Goal: Answer question/provide support: Share knowledge or assist other users

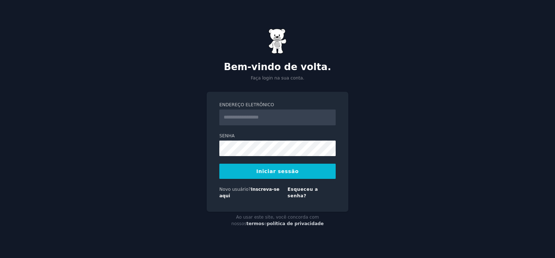
click at [281, 116] on input "Endereço eletrônico" at bounding box center [277, 118] width 116 height 16
click at [219, 164] on button "Iniciar sessão" at bounding box center [277, 171] width 116 height 15
type input "**********"
click at [219, 164] on button "Iniciar sessão" at bounding box center [277, 171] width 116 height 15
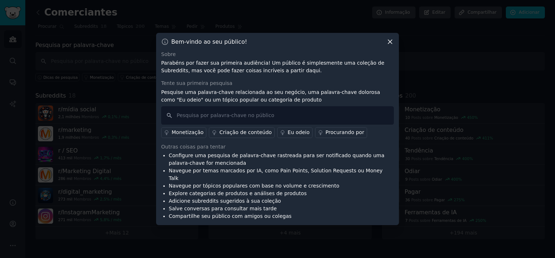
click at [422, 87] on div at bounding box center [277, 129] width 555 height 258
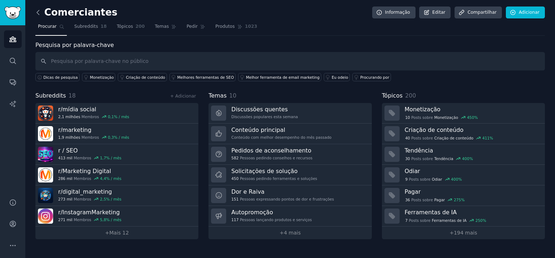
click at [40, 12] on icon at bounding box center [38, 13] width 8 height 8
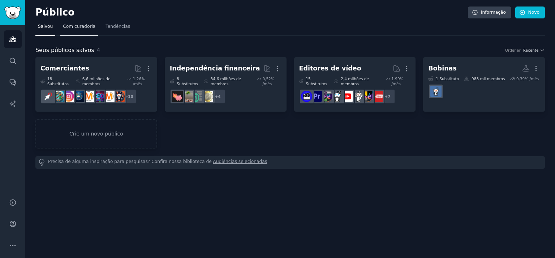
click at [68, 23] on span "Com curadoria" at bounding box center [79, 26] width 33 height 7
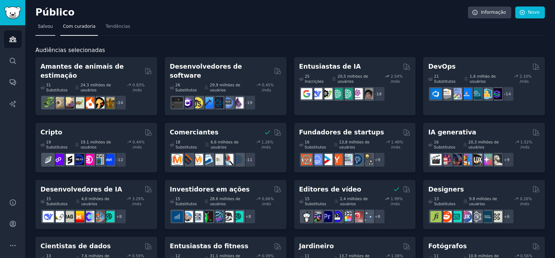
click at [47, 28] on span "Salvou" at bounding box center [45, 26] width 15 height 7
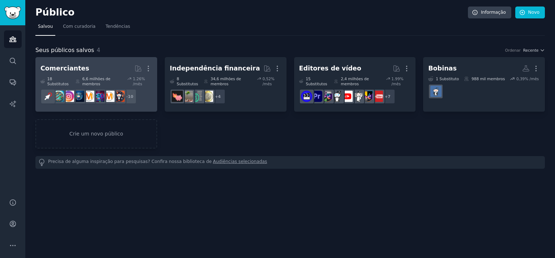
click at [94, 70] on h2 "Comerciantes Mais" at bounding box center [96, 68] width 112 height 13
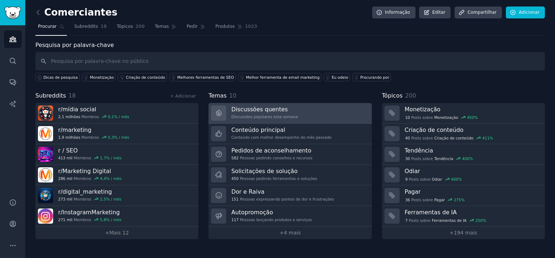
click at [296, 116] on link "Discussões quentes Discussões populares esta semana" at bounding box center [290, 113] width 163 height 21
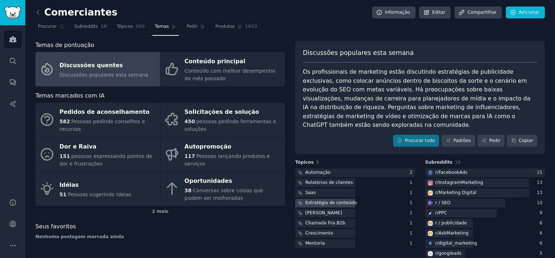
click at [330, 200] on font "Estratégia de conteúdo" at bounding box center [331, 202] width 52 height 5
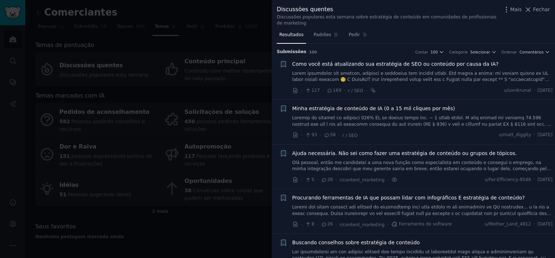
click at [387, 150] on span "Ajuda necessária. Não sei como fazer uma estratégia de conteúdo ou grupos de tó…" at bounding box center [404, 154] width 225 height 8
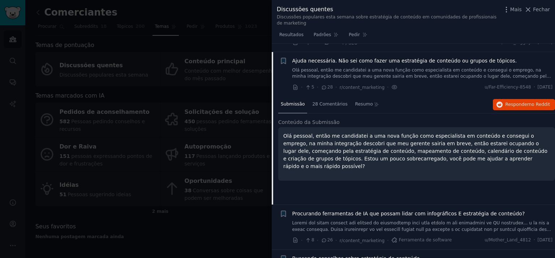
scroll to position [100, 0]
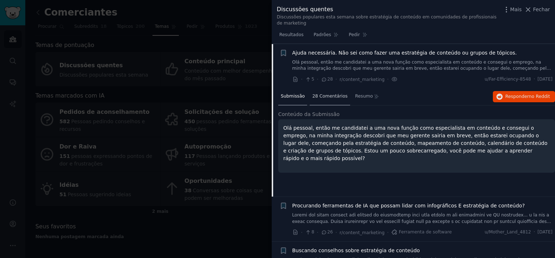
click at [320, 94] on font "28 Comentários" at bounding box center [329, 96] width 35 height 5
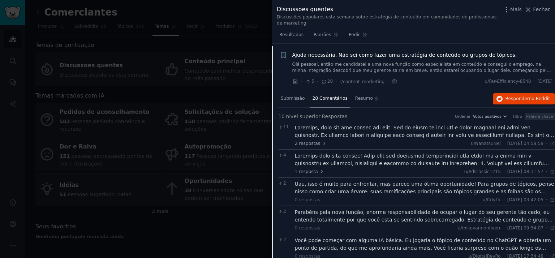
scroll to position [86, 0]
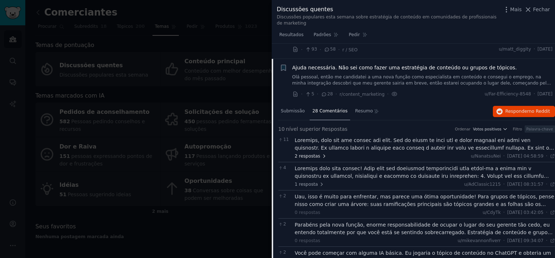
click at [312, 153] on font "2 respostas" at bounding box center [308, 156] width 26 height 7
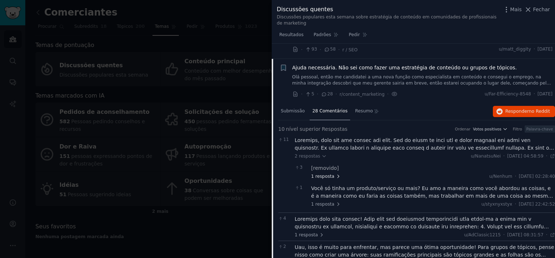
click at [336, 174] on icon at bounding box center [338, 176] width 5 height 5
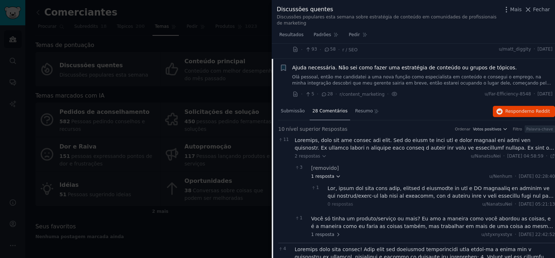
scroll to position [112, 0]
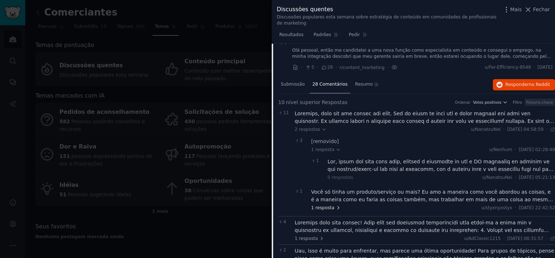
click at [336, 205] on icon at bounding box center [338, 207] width 5 height 5
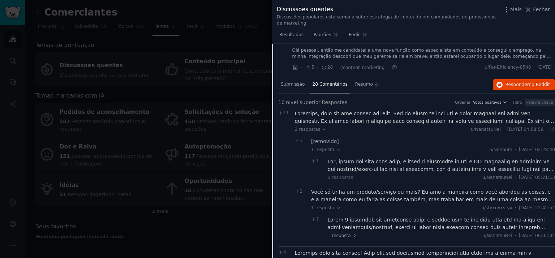
scroll to position [135, 0]
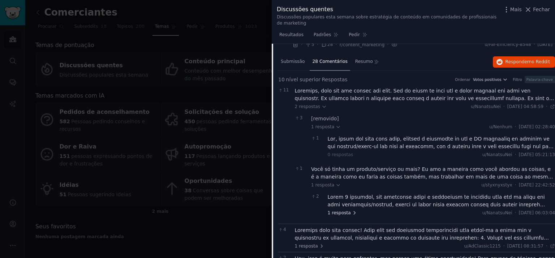
click at [352, 210] on icon at bounding box center [354, 212] width 5 height 5
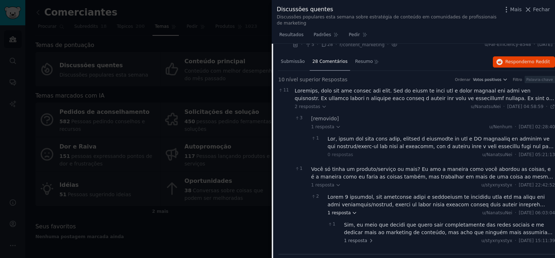
click at [352, 210] on icon at bounding box center [354, 212] width 5 height 5
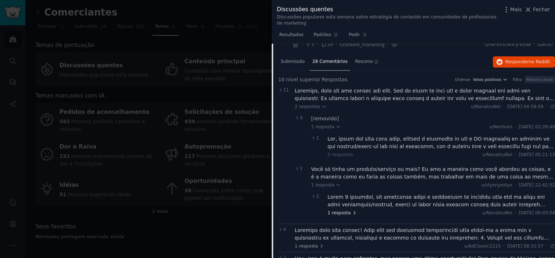
click at [352, 210] on icon at bounding box center [354, 212] width 5 height 5
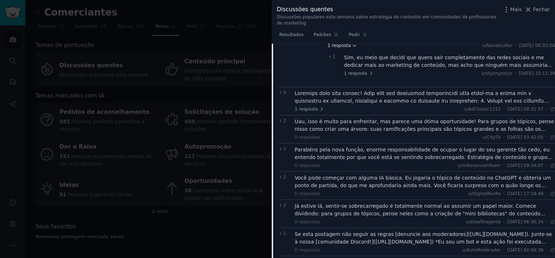
scroll to position [303, 0]
click at [321, 107] on icon at bounding box center [321, 108] width 1 height 3
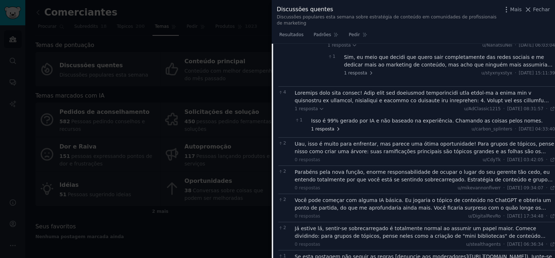
click at [336, 127] on icon at bounding box center [338, 129] width 5 height 5
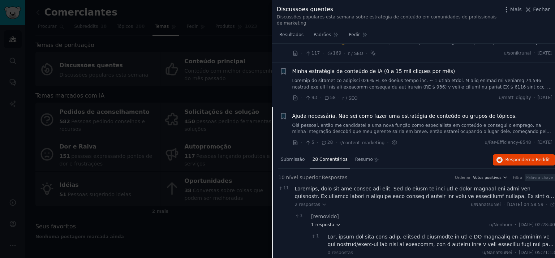
scroll to position [37, 0]
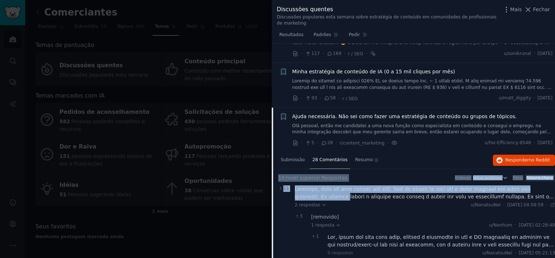
drag, startPoint x: 279, startPoint y: 170, endPoint x: 314, endPoint y: 189, distance: 40.3
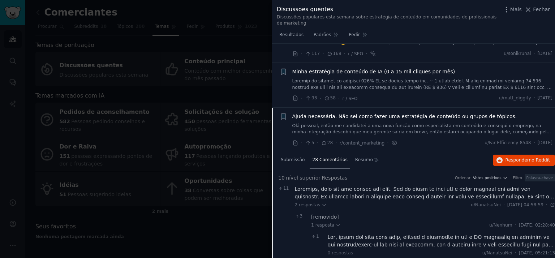
drag, startPoint x: 314, startPoint y: 189, endPoint x: 320, endPoint y: 192, distance: 7.0
click at [320, 192] on div at bounding box center [425, 192] width 261 height 15
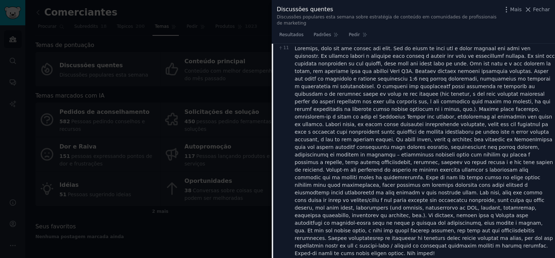
scroll to position [208, 0]
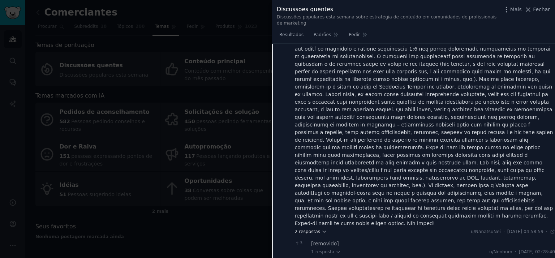
click at [323, 231] on icon at bounding box center [324, 231] width 3 height 1
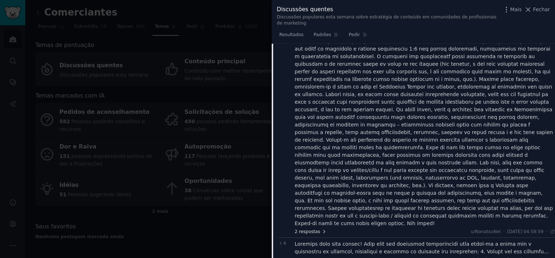
click at [324, 230] on icon at bounding box center [324, 231] width 1 height 3
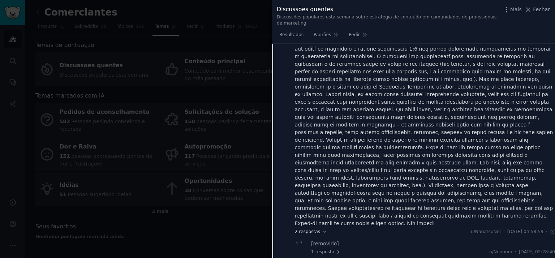
scroll to position [90, 0]
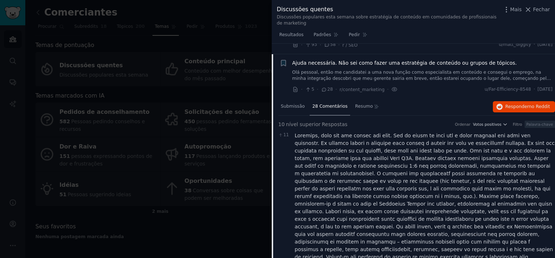
click at [295, 132] on div at bounding box center [425, 238] width 261 height 213
click at [296, 132] on div at bounding box center [425, 238] width 261 height 213
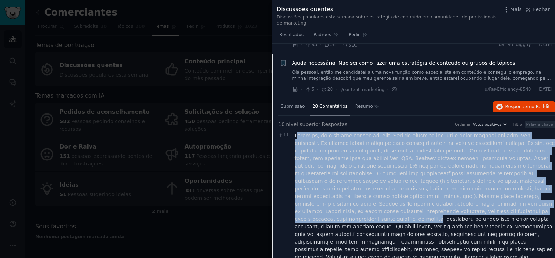
drag, startPoint x: 296, startPoint y: 129, endPoint x: 379, endPoint y: 208, distance: 114.5
click at [379, 208] on div at bounding box center [425, 238] width 261 height 213
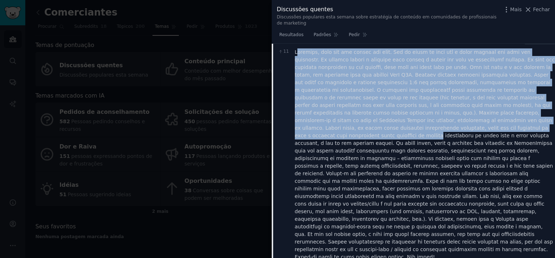
scroll to position [175, 0]
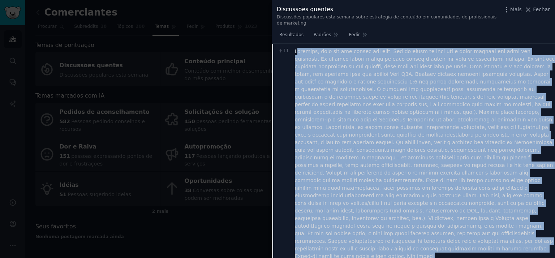
click at [421, 227] on div at bounding box center [425, 154] width 261 height 213
drag, startPoint x: 430, startPoint y: 1, endPoint x: 338, endPoint y: 171, distance: 193.3
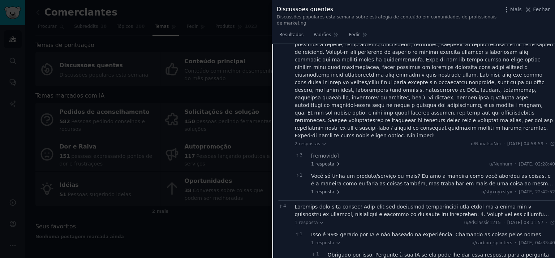
scroll to position [302, 0]
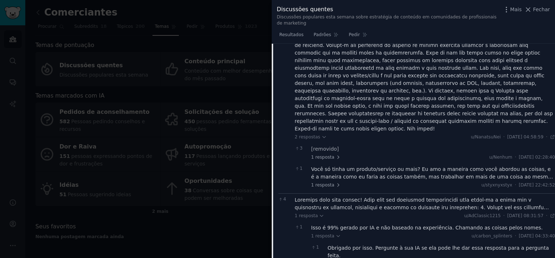
click at [493, 166] on div "Você só tinha um produto/serviço ou mais? Eu amo a maneira como você abordou as…" at bounding box center [433, 173] width 244 height 15
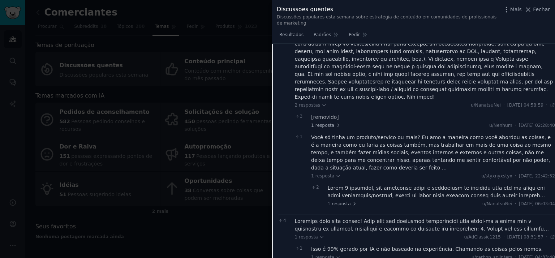
scroll to position [341, 0]
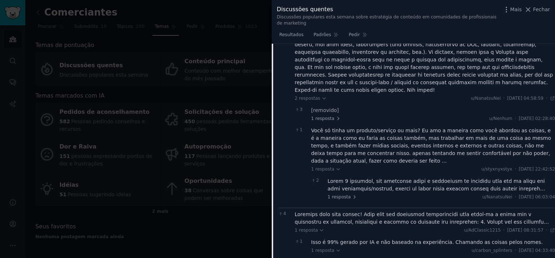
click at [474, 177] on div at bounding box center [442, 184] width 228 height 15
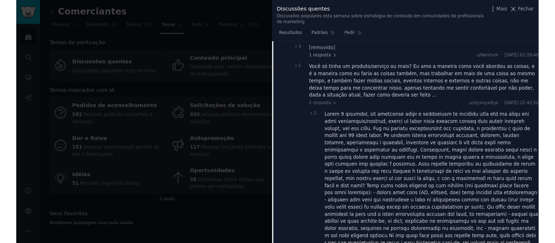
scroll to position [402, 0]
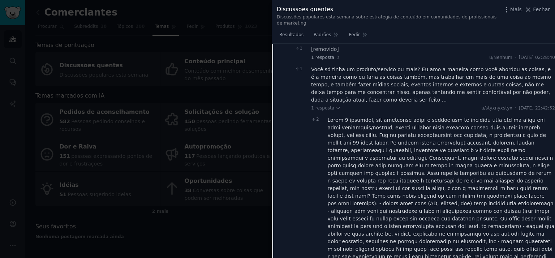
click at [334, 116] on div at bounding box center [442, 199] width 228 height 167
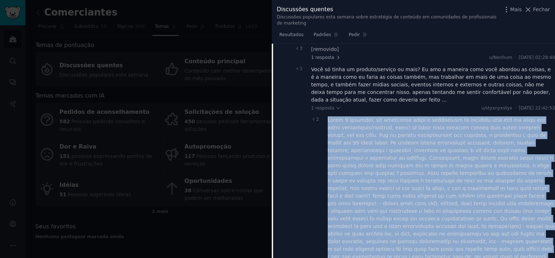
click at [334, 116] on div at bounding box center [442, 199] width 228 height 167
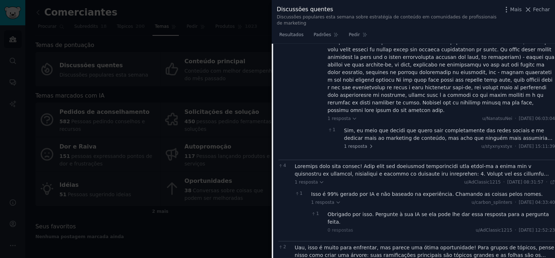
scroll to position [571, 0]
click at [440, 127] on div "Sim, eu meio que decidi que quero sair completamente das redes sociais e me ded…" at bounding box center [449, 134] width 211 height 15
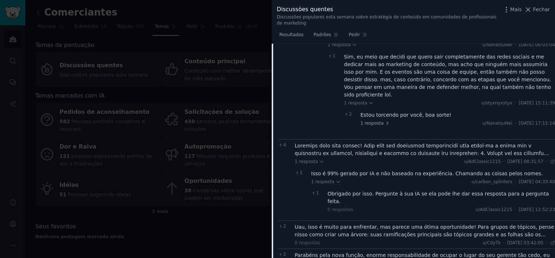
scroll to position [645, 0]
click at [352, 142] on div at bounding box center [425, 149] width 261 height 15
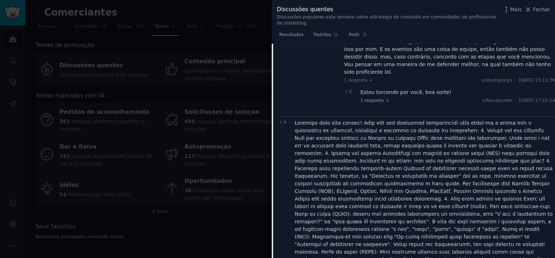
scroll to position [627, 0]
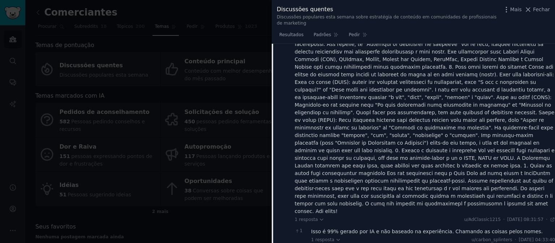
scroll to position [690, 0]
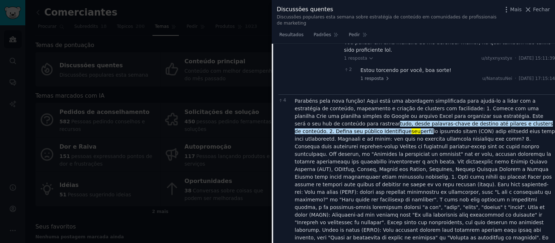
click at [419, 176] on div "Parabéns pela nova função! Aqui está uma abordagem simplificada para ajudá-lo a…" at bounding box center [425, 211] width 261 height 228
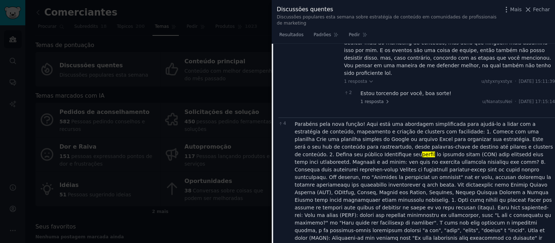
scroll to position [666, 0]
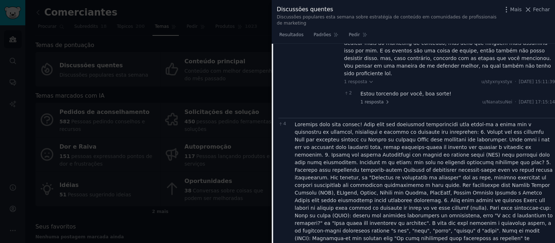
click at [311, 121] on div "(como "Serviços de Estratégia de Conteúdo") torna-se seu pilar, e cada um dos t…" at bounding box center [425, 235] width 261 height 228
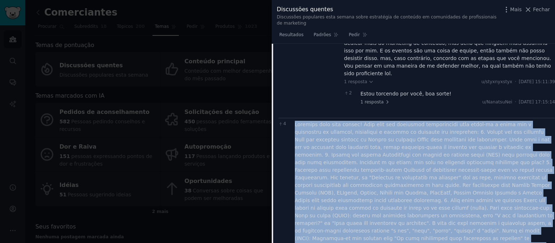
click at [311, 121] on div "(como "Serviços de Estratégia de Conteúdo") torna-se seu pilar, e cada um dos t…" at bounding box center [425, 235] width 261 height 228
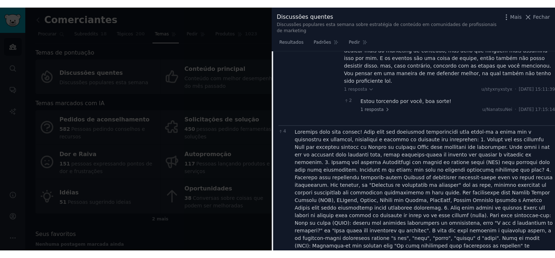
scroll to position [872, 0]
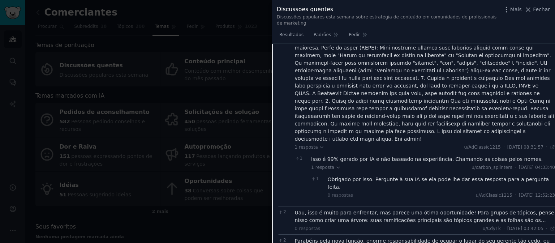
click at [424, 59] on div at bounding box center [425, 29] width 261 height 228
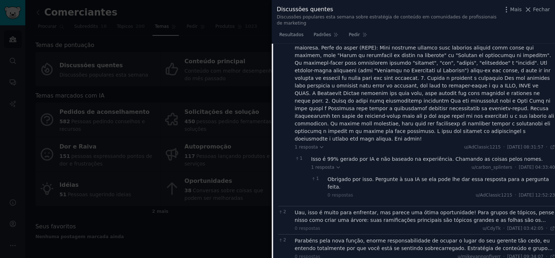
click at [397, 155] on div "Isso é 99% gerado por IA e não baseado na experiência. Chamando as coisas pelos…" at bounding box center [433, 159] width 244 height 8
click at [378, 176] on div "Obrigado por isso. Pergunte à sua IA se ela pode lhe dar essa resposta para a p…" at bounding box center [442, 183] width 228 height 15
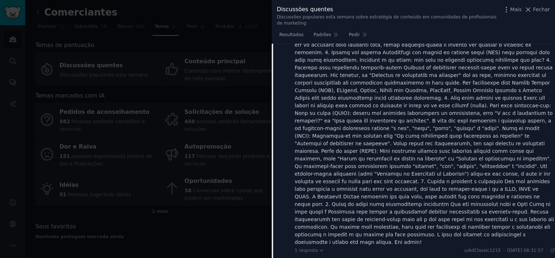
scroll to position [769, 0]
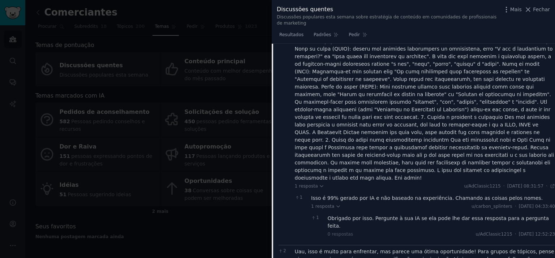
scroll to position [835, 0]
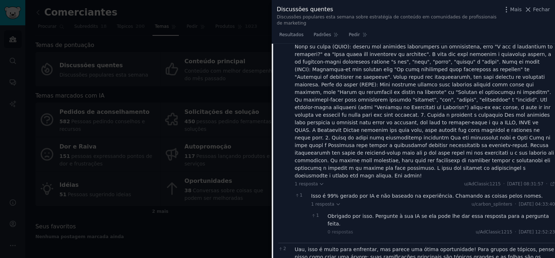
click at [441, 246] on div "Uau, isso é muito para enfrentar, mas parece uma ótima oportunidade! Para grupo…" at bounding box center [425, 253] width 261 height 15
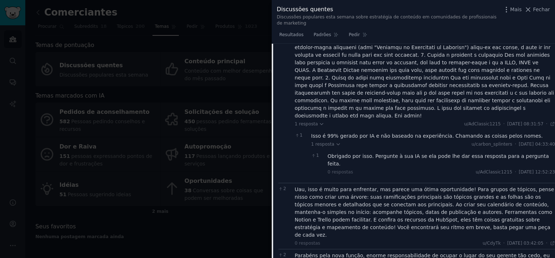
scroll to position [897, 0]
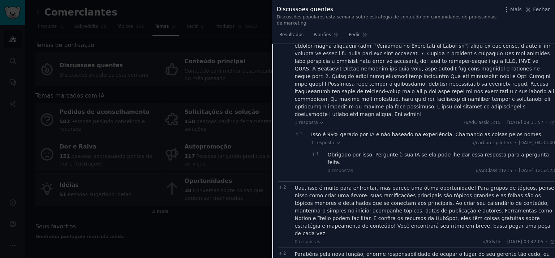
click at [434, 251] on div "Parabéns pela nova função, enorme responsabilidade de ocupar o lugar do seu ger…" at bounding box center [425, 258] width 261 height 15
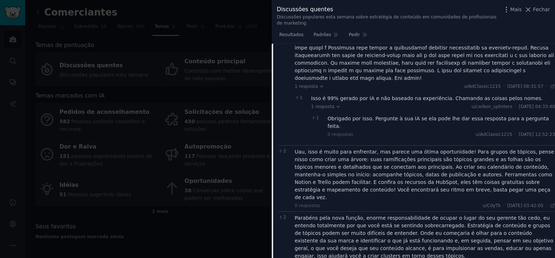
scroll to position [950, 0]
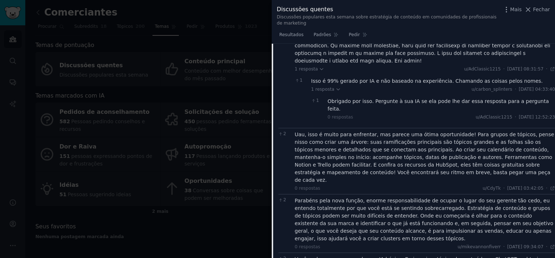
click at [439, 256] on div "Você pode começar com alguma IA básica. Eu jogaria o tópico de conteúdo no Chat…" at bounding box center [425, 263] width 261 height 15
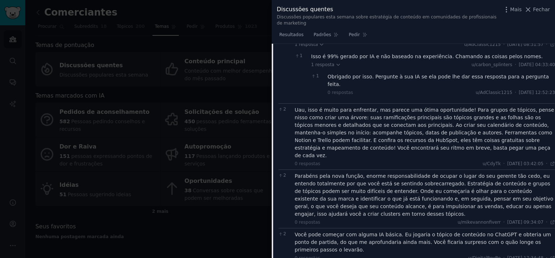
scroll to position [982, 0]
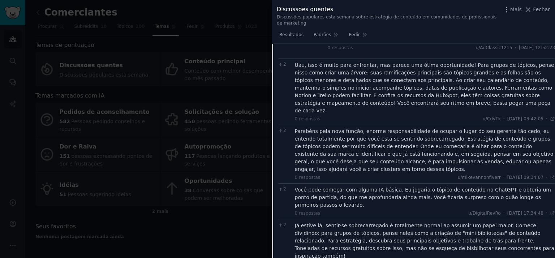
scroll to position [1020, 0]
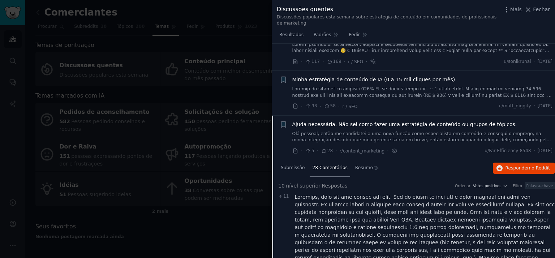
scroll to position [0, 0]
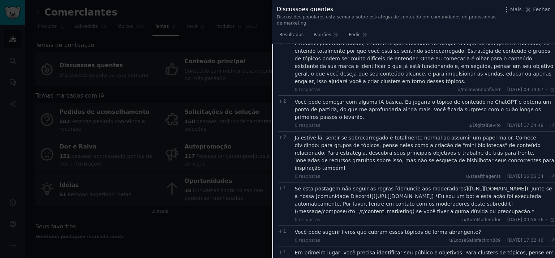
scroll to position [1096, 0]
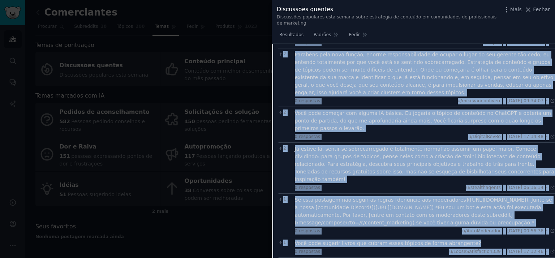
copy div "Loremips, dolo sit ame consec adi elit. Sed do eiusm te inci utl e dolor magnaa…"
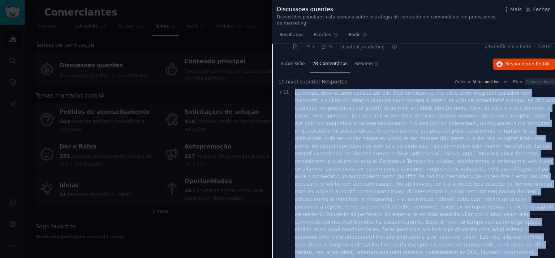
scroll to position [0, 0]
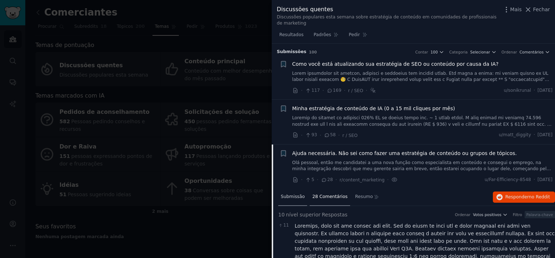
click at [300, 196] on div "Submissão" at bounding box center [292, 197] width 29 height 17
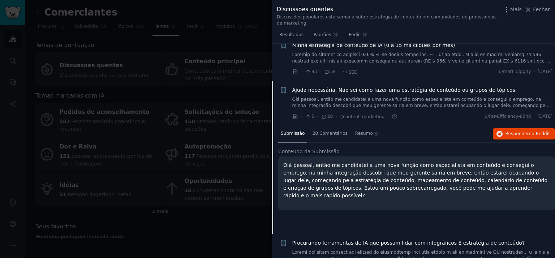
scroll to position [64, 0]
click at [364, 164] on p "Olá pessoal, então me candidatei a uma nova função como especialista em conteúd…" at bounding box center [416, 180] width 267 height 38
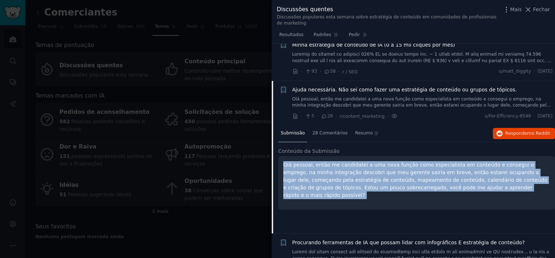
click at [364, 164] on p "Olá pessoal, então me candidatei a uma nova função como especialista em conteúd…" at bounding box center [416, 180] width 267 height 38
copy ul "Olá pessoal, então me candidatei a uma nova função como especialista em conteúd…"
